Goal: Use online tool/utility: Utilize a website feature to perform a specific function

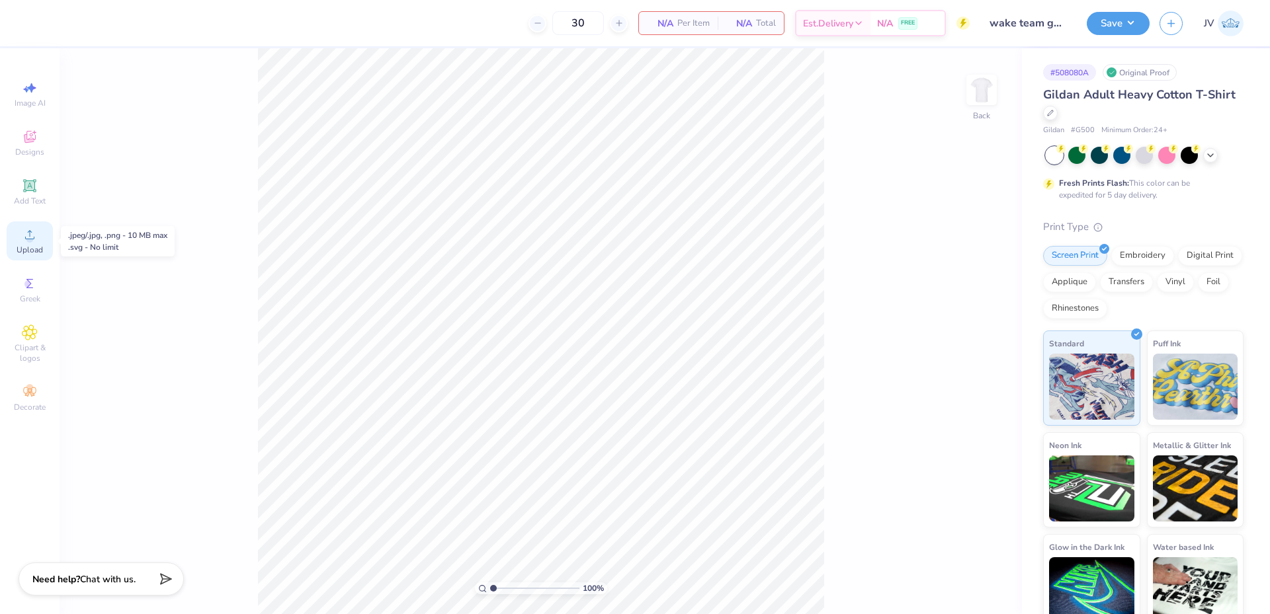
click at [32, 249] on span "Upload" at bounding box center [30, 250] width 26 height 11
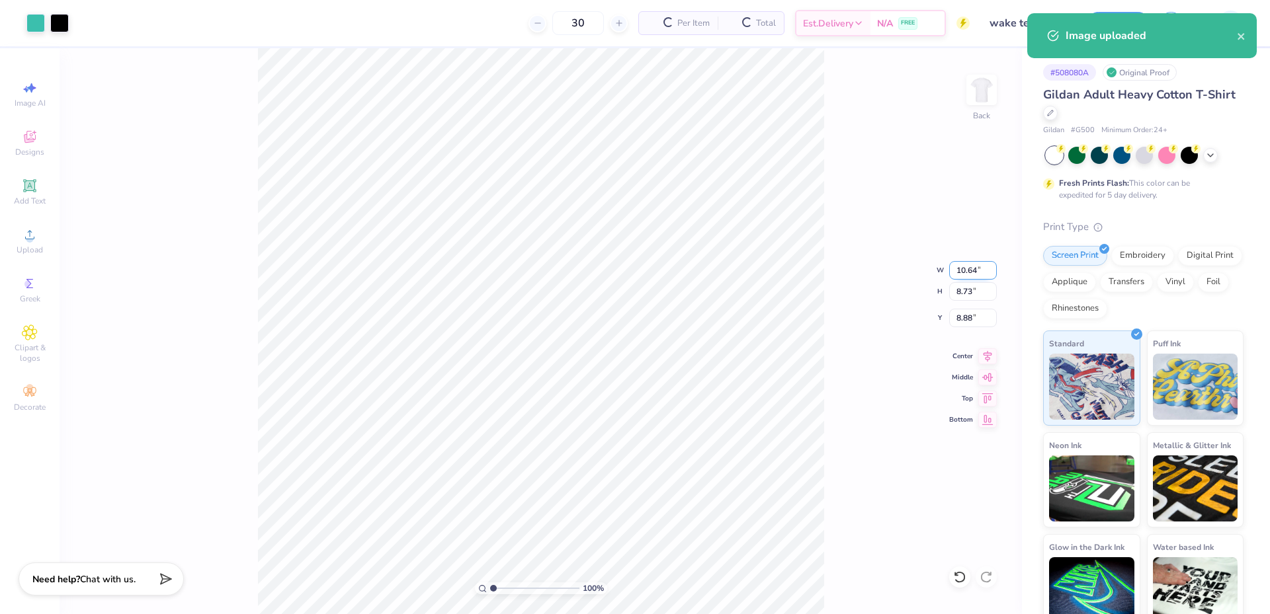
click at [961, 275] on input "10.64" at bounding box center [973, 270] width 48 height 19
type input "15.00"
type input "12.31"
type input "7.09"
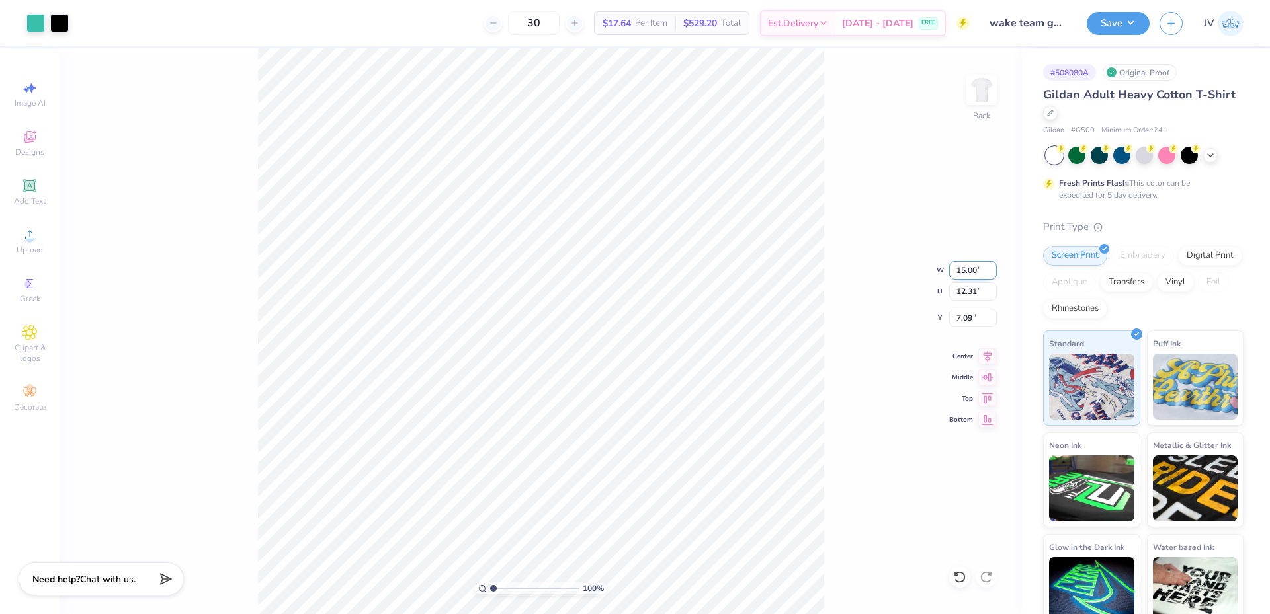
click at [965, 272] on input "15.00" at bounding box center [973, 270] width 48 height 19
type input "3.50"
type input "2.87"
click at [963, 317] on input "11.81" at bounding box center [973, 318] width 48 height 19
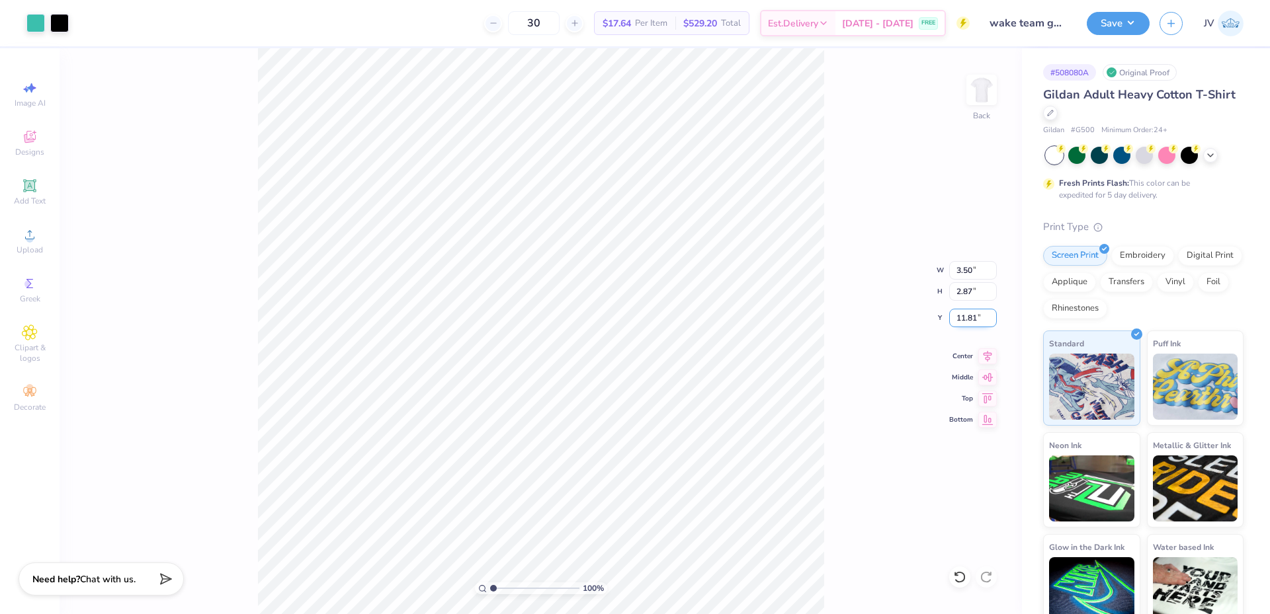
click at [963, 317] on input "11.81" at bounding box center [973, 318] width 48 height 19
type input "3.00"
click at [977, 93] on img at bounding box center [981, 89] width 53 height 53
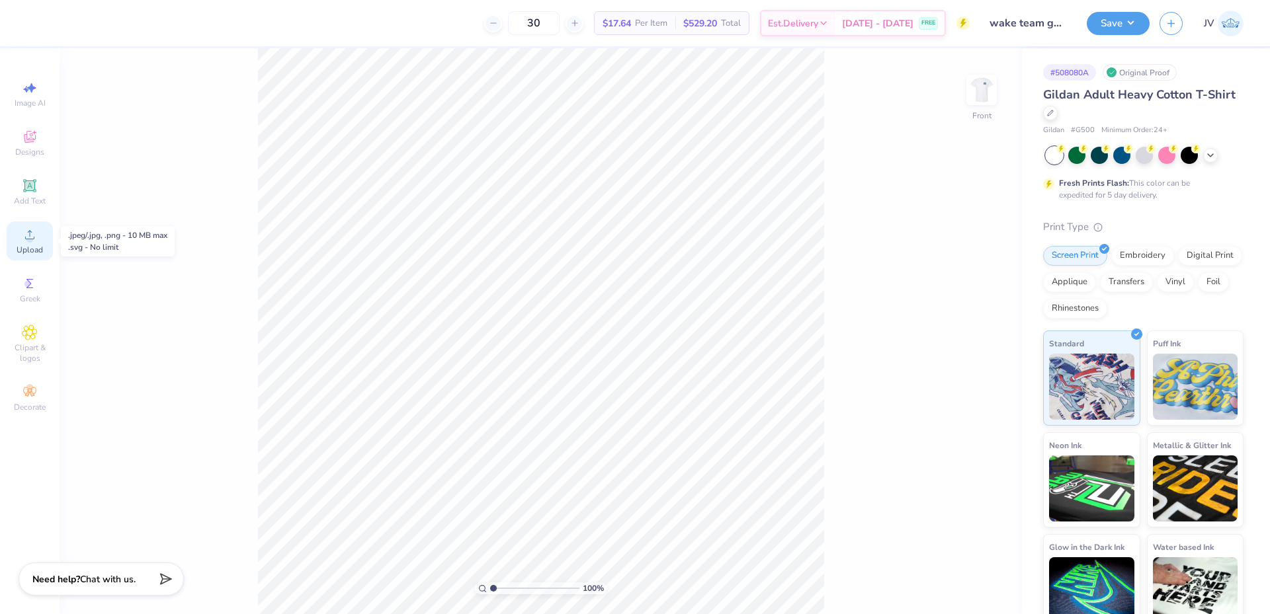
click at [32, 238] on circle at bounding box center [29, 238] width 7 height 7
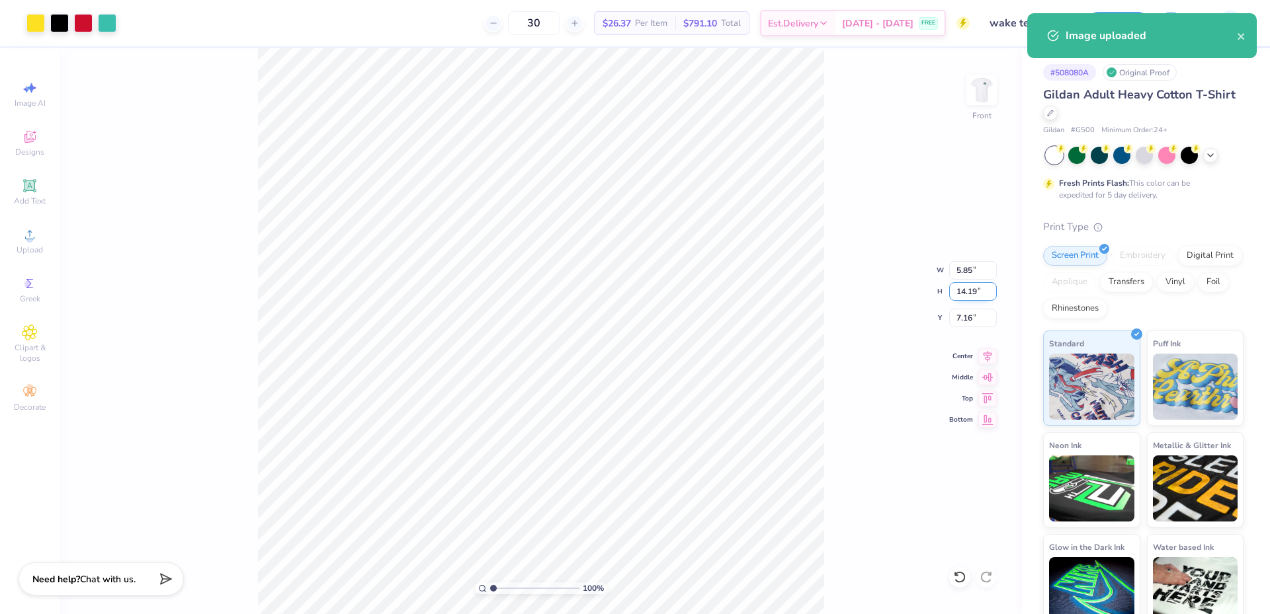
click at [961, 294] on input "14.19" at bounding box center [973, 291] width 48 height 19
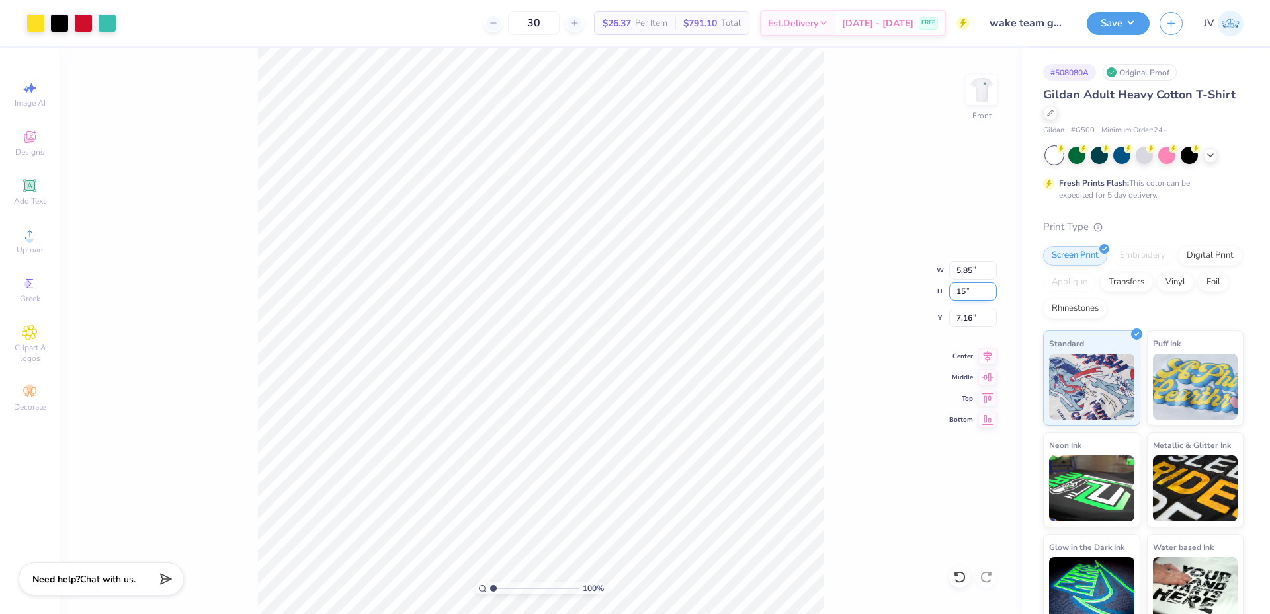
type input "15"
type input "6.18"
type input "15.00"
click at [961, 316] on input "6.75" at bounding box center [973, 318] width 48 height 19
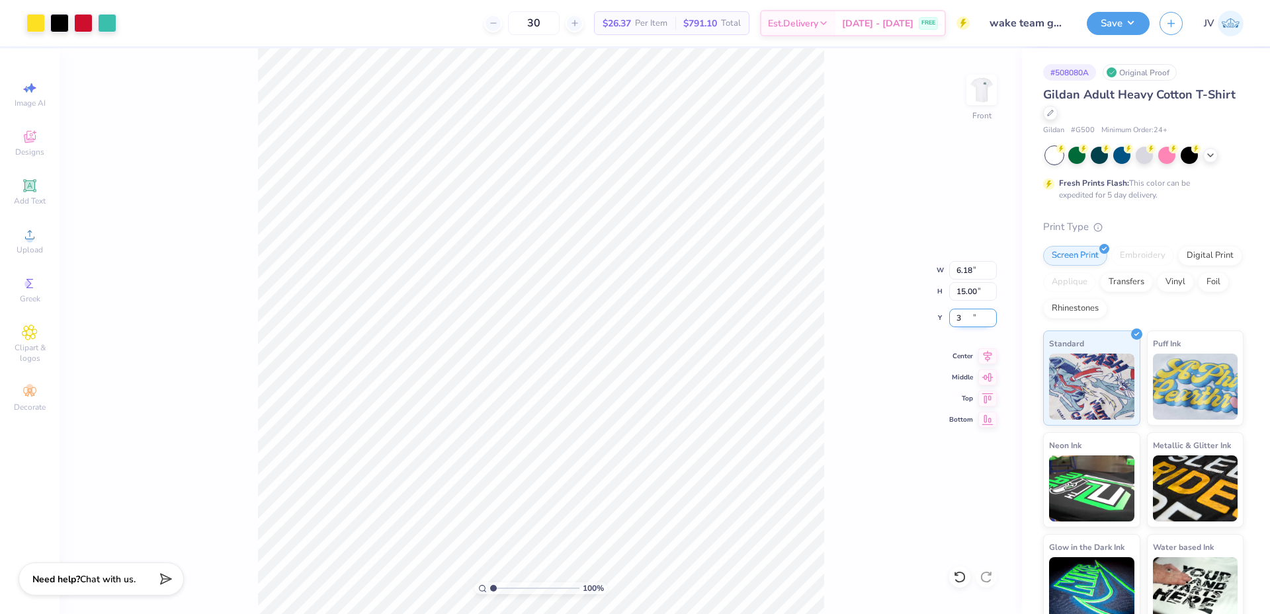
type input "3.00"
click at [1134, 19] on button "Save" at bounding box center [1117, 21] width 63 height 23
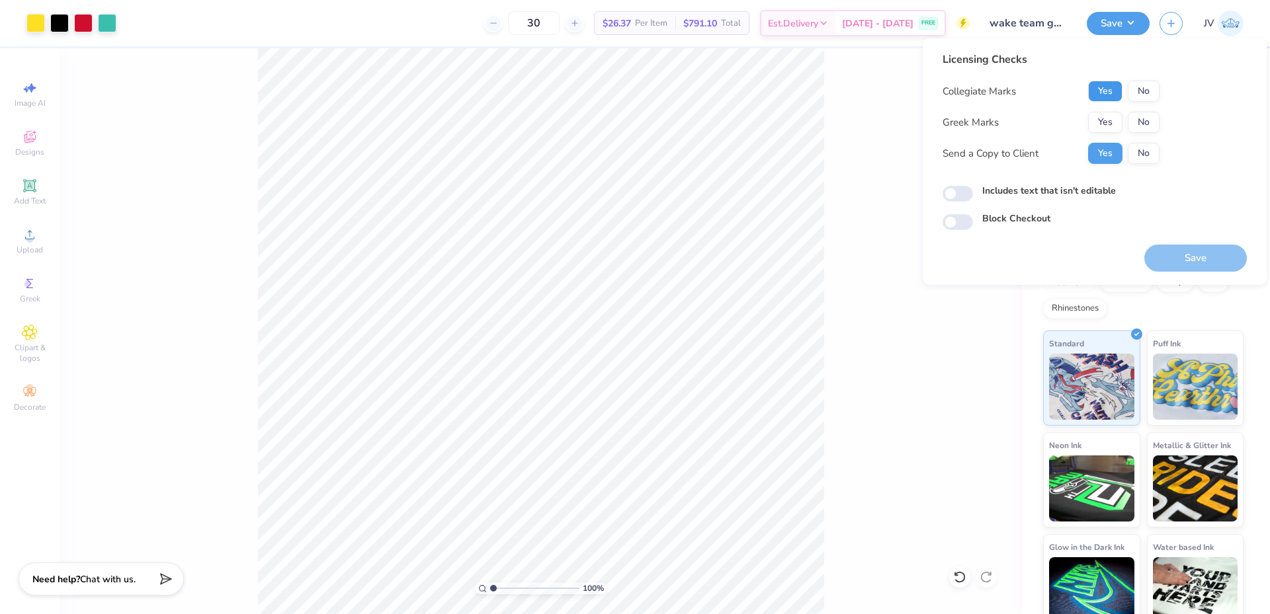
click at [1100, 86] on button "Yes" at bounding box center [1105, 91] width 34 height 21
click at [1145, 124] on button "No" at bounding box center [1143, 122] width 32 height 21
click at [1171, 252] on button "Save" at bounding box center [1195, 258] width 102 height 27
